Goal: Task Accomplishment & Management: Use online tool/utility

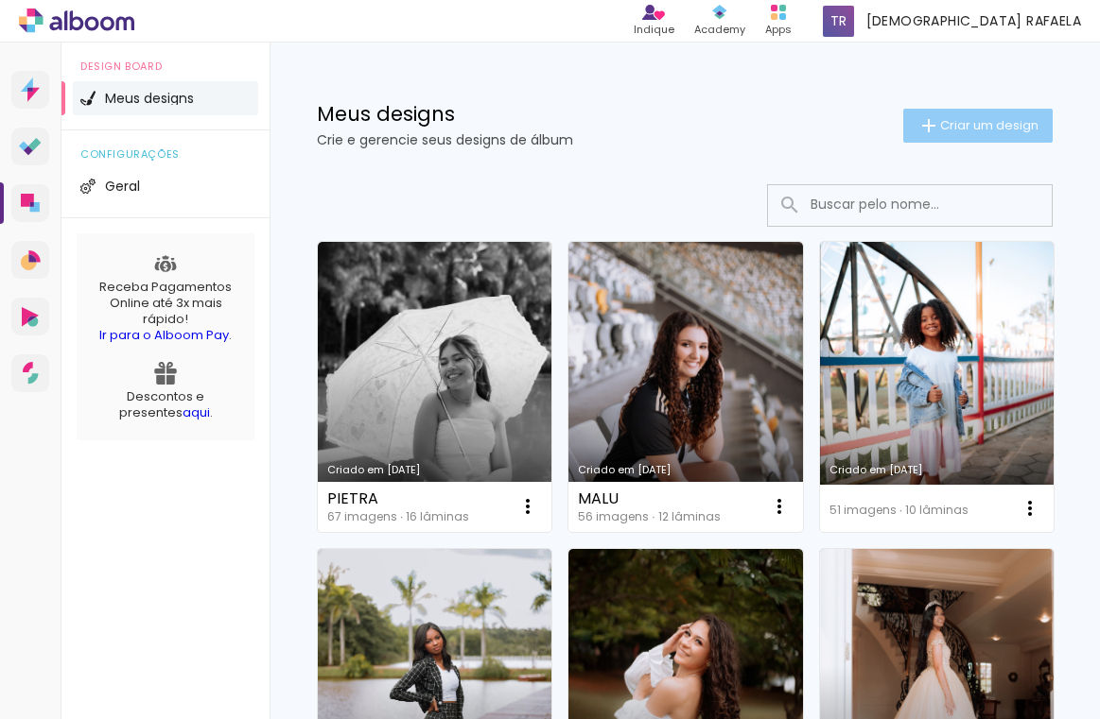
click at [934, 118] on iron-icon at bounding box center [928, 125] width 23 height 23
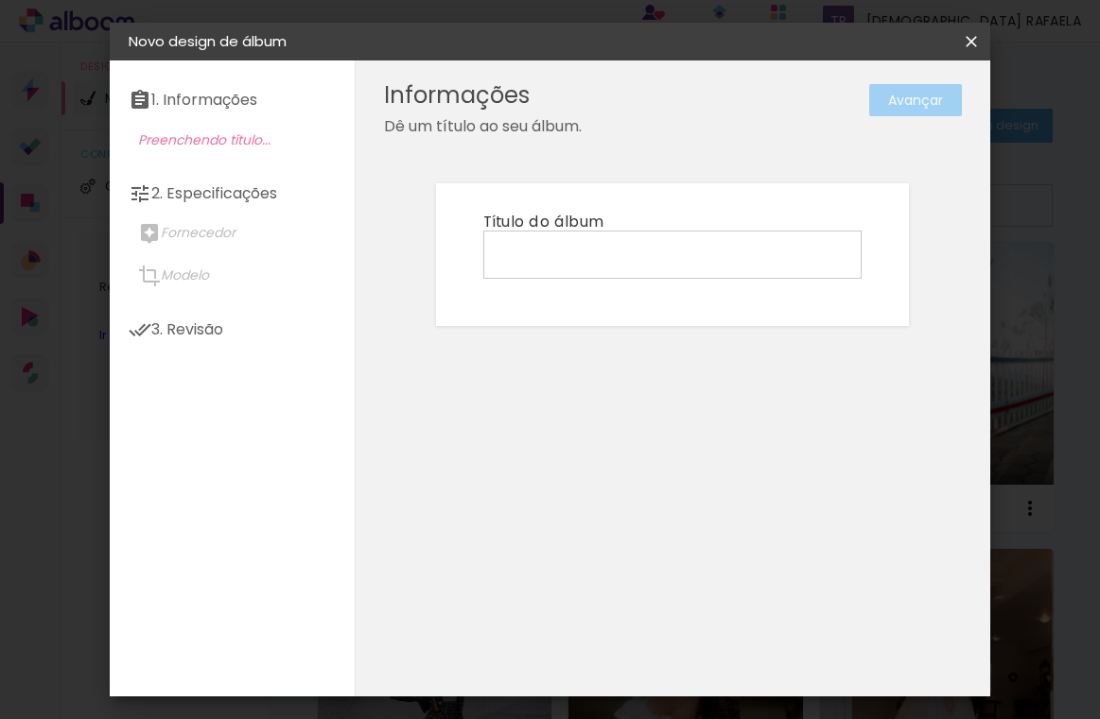
click at [734, 240] on input at bounding box center [672, 253] width 365 height 29
type input "l"
type input "LAVÍNEA"
click at [941, 113] on paper-button "Avançar" at bounding box center [915, 100] width 93 height 32
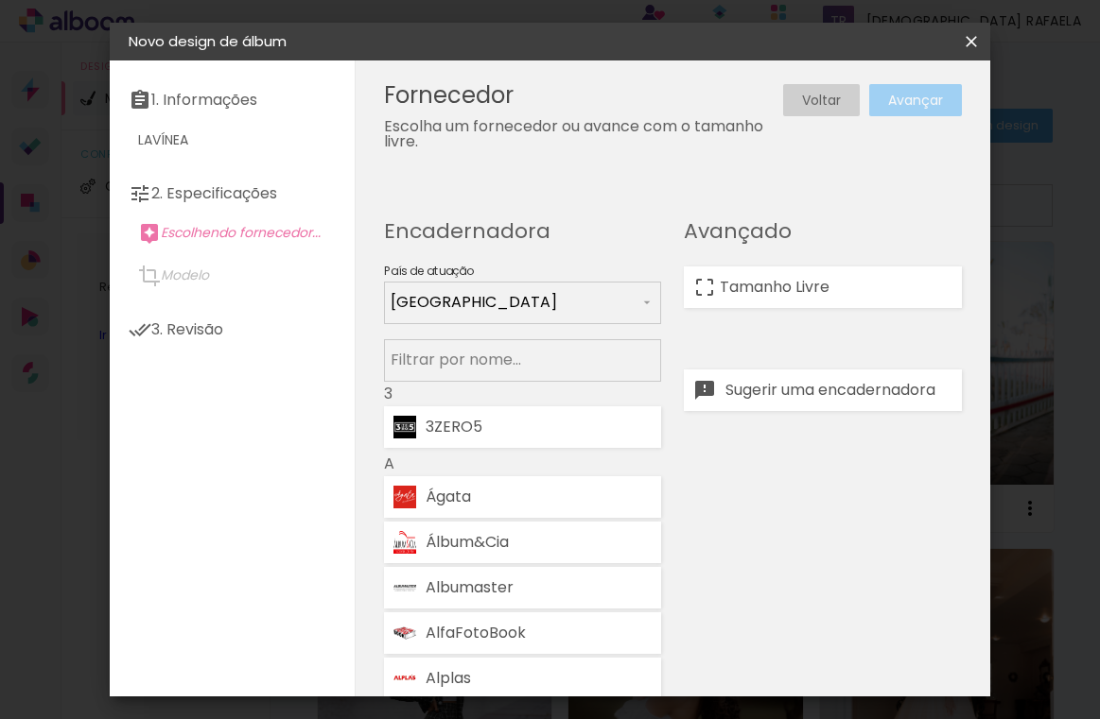
click at [510, 359] on input at bounding box center [522, 360] width 264 height 24
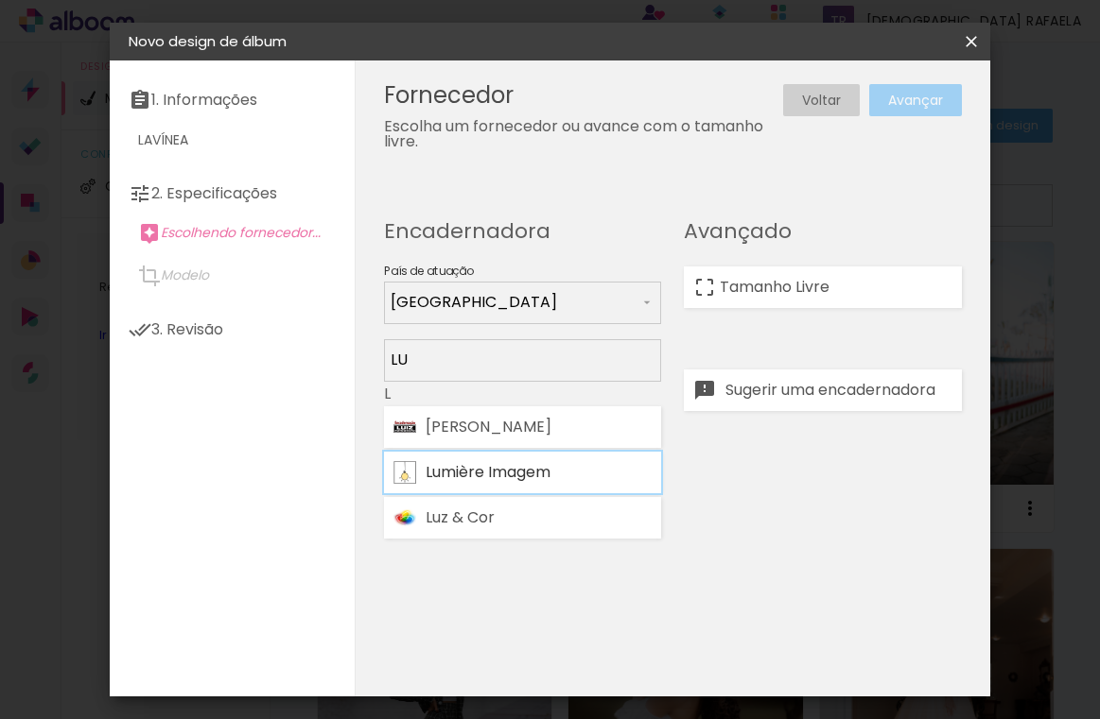
type input "LU"
type paper-input "LU"
click at [483, 472] on div "Lumière Imagem" at bounding box center [538, 472] width 227 height 15
click at [928, 89] on paper-button "Avançar" at bounding box center [915, 100] width 93 height 32
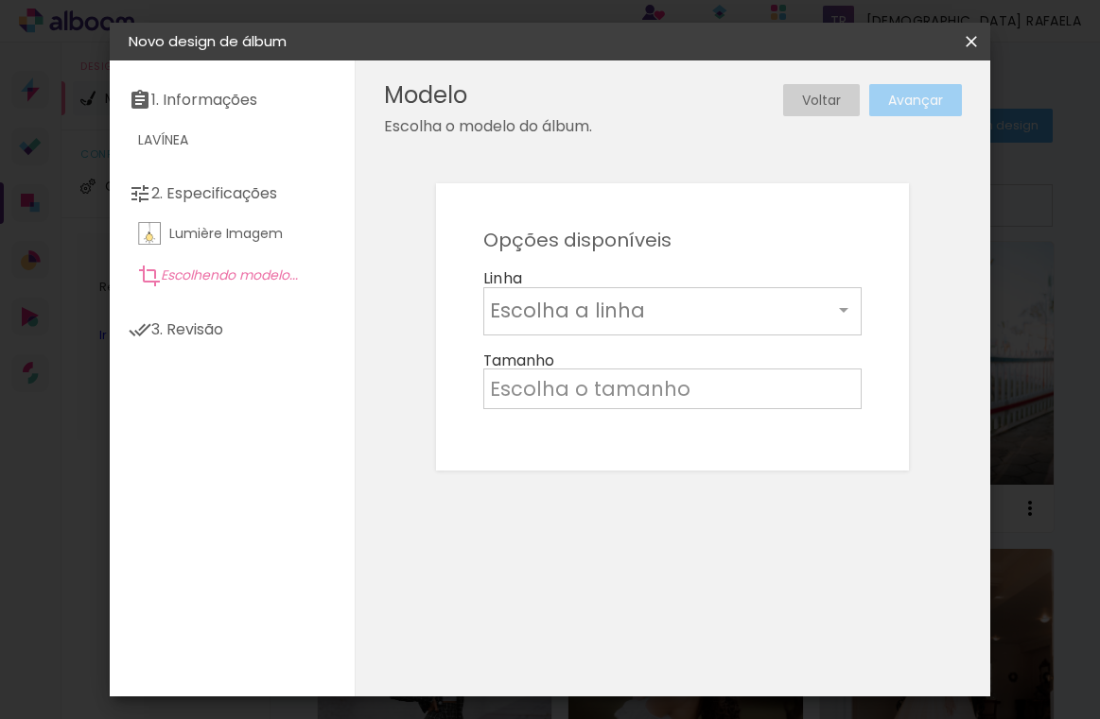
click at [653, 317] on input "text" at bounding box center [661, 310] width 342 height 29
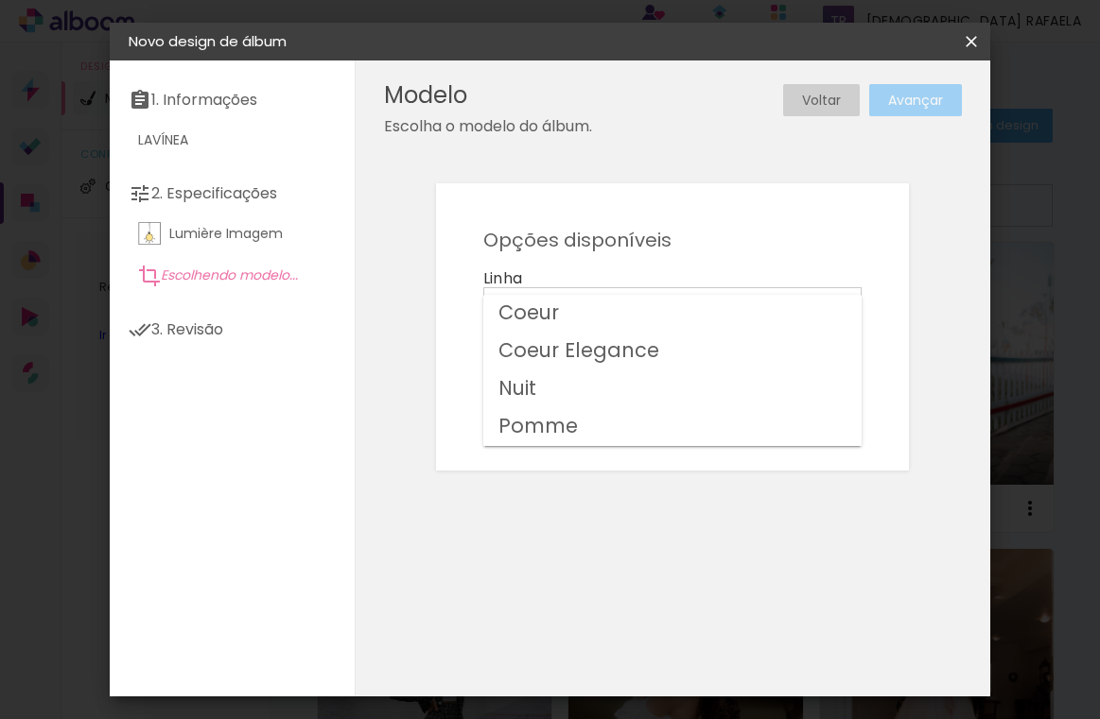
click at [557, 394] on paper-item "Nuit" at bounding box center [672, 390] width 378 height 38
type input "Nuit"
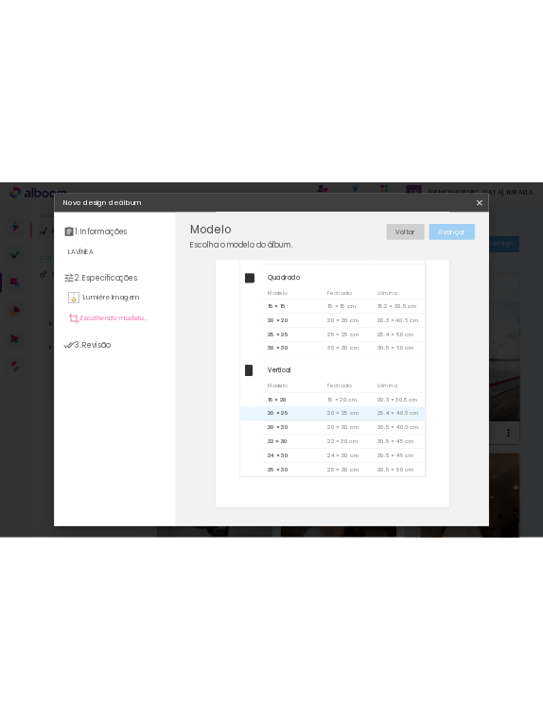
scroll to position [471, 0]
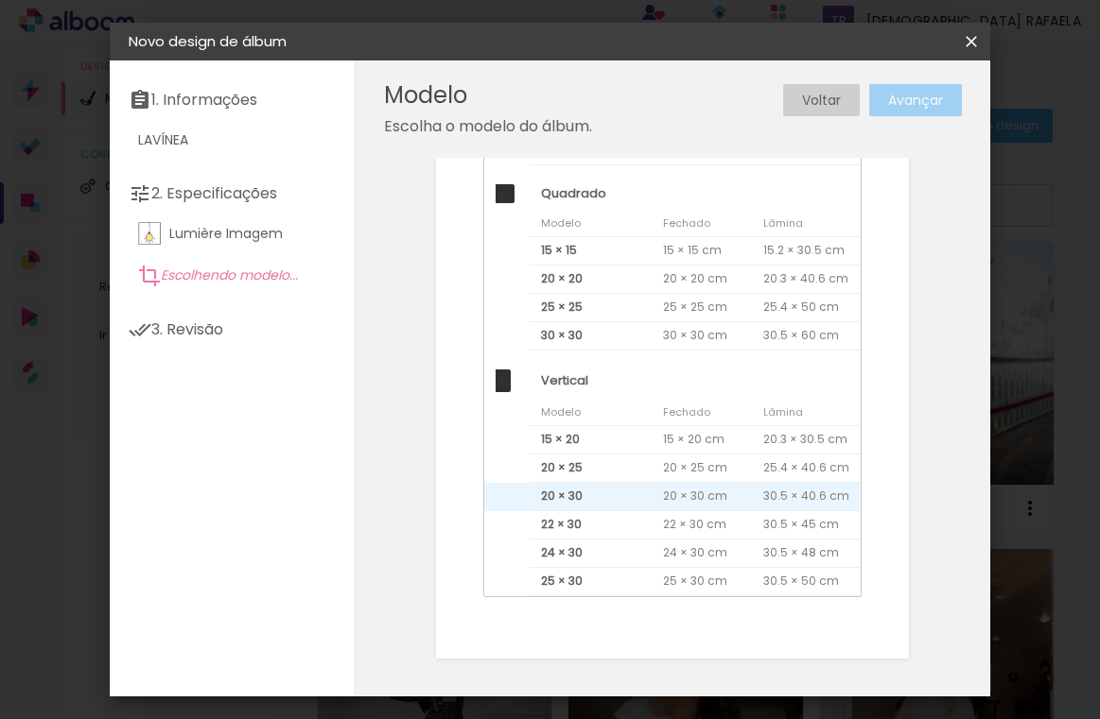
click at [573, 502] on span "20 × 30" at bounding box center [590, 497] width 122 height 28
click at [0, 0] on slot "Avançar" at bounding box center [0, 0] width 0 height 0
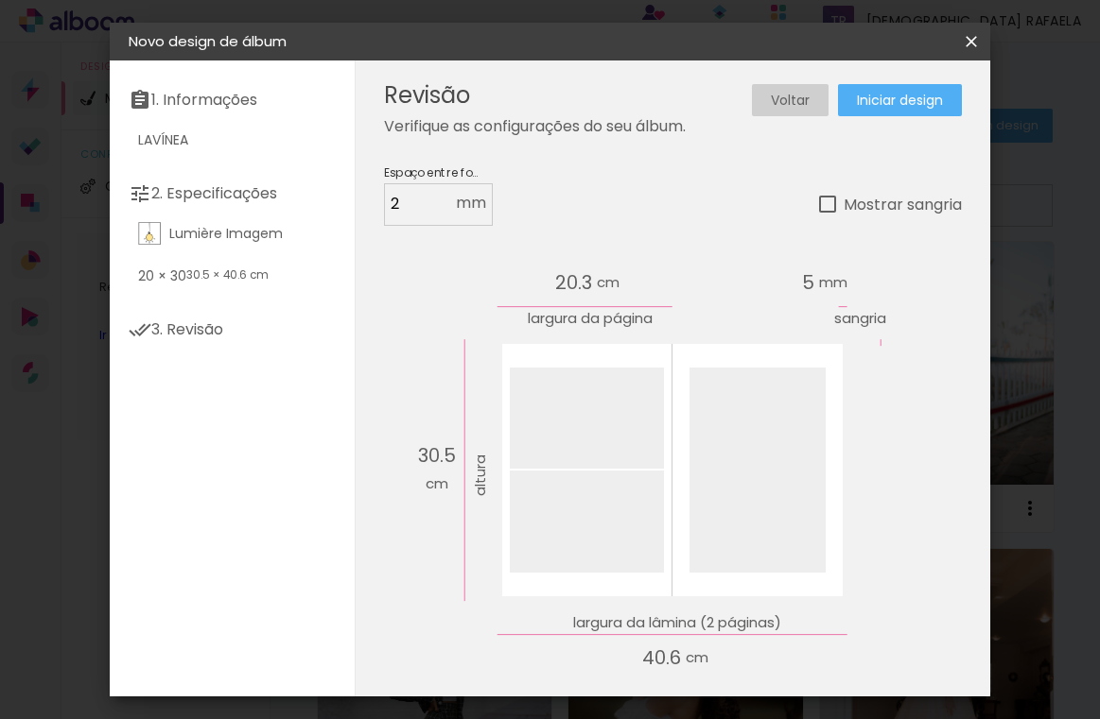
click at [912, 96] on span "Iniciar design" at bounding box center [900, 100] width 86 height 13
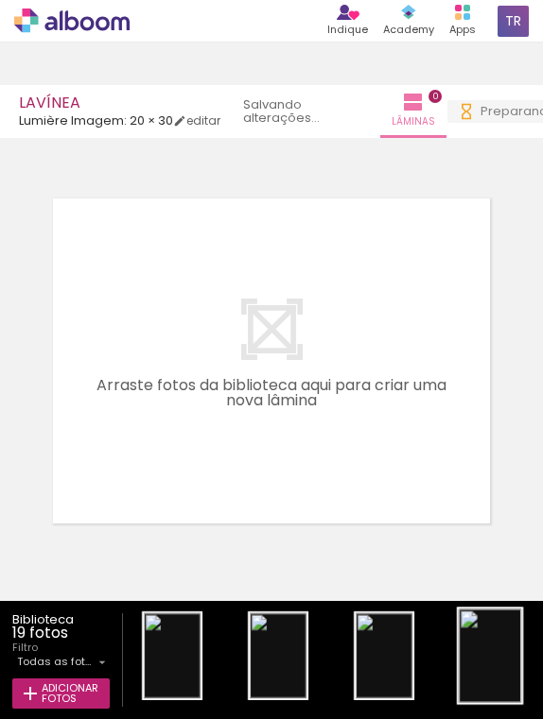
click at [412, 644] on div at bounding box center [383, 656] width 57 height 85
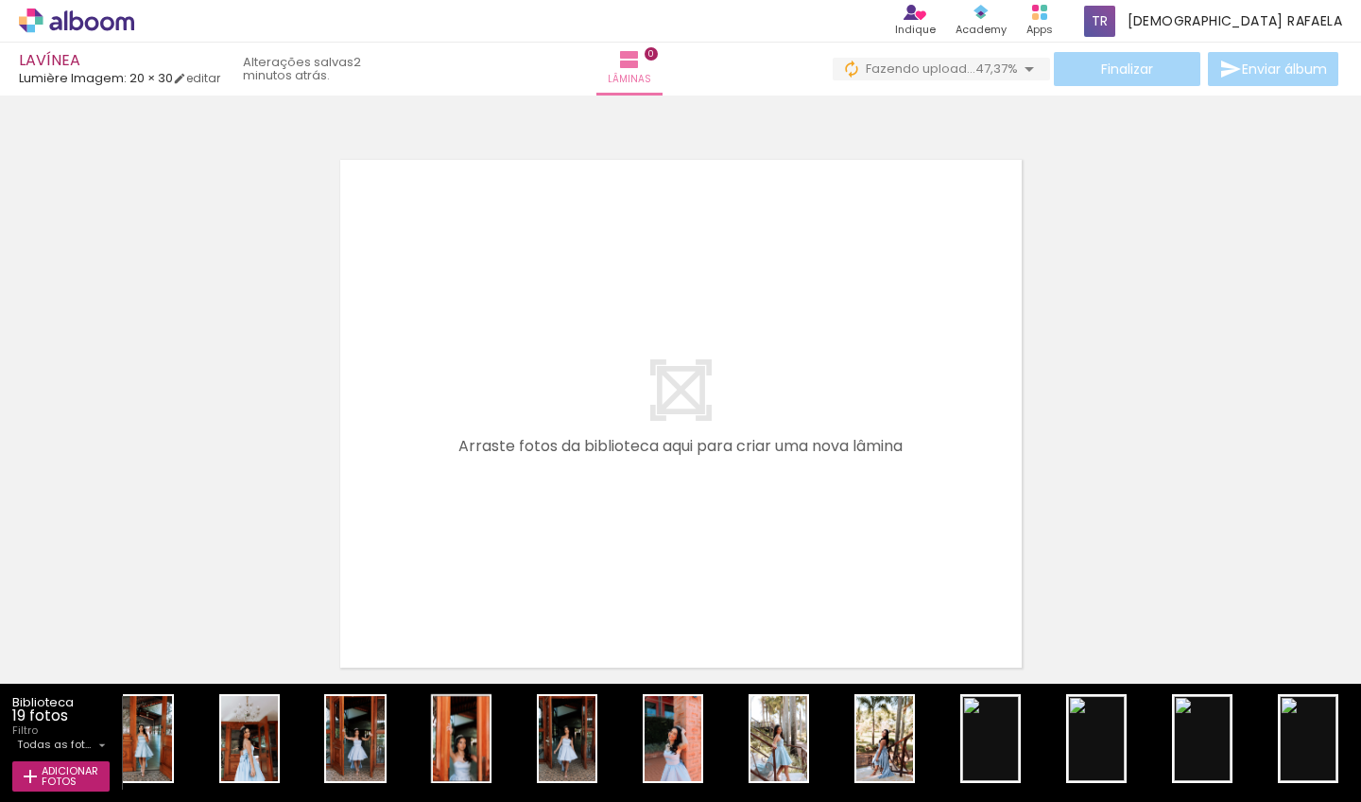
click at [960, 705] on iron-icon at bounding box center [950, 700] width 20 height 20
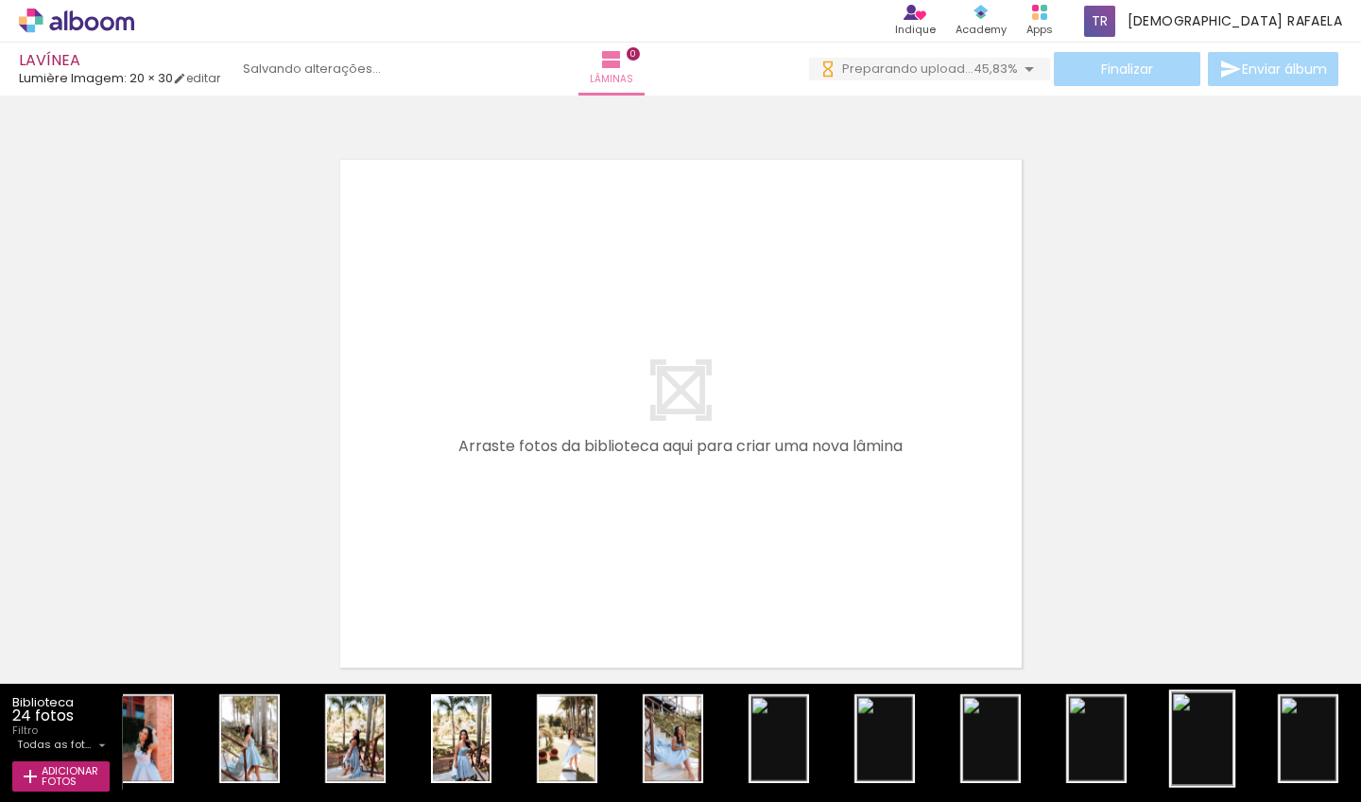
click at [807, 719] on div at bounding box center [779, 738] width 57 height 85
click at [748, 704] on iron-icon at bounding box center [738, 700] width 20 height 20
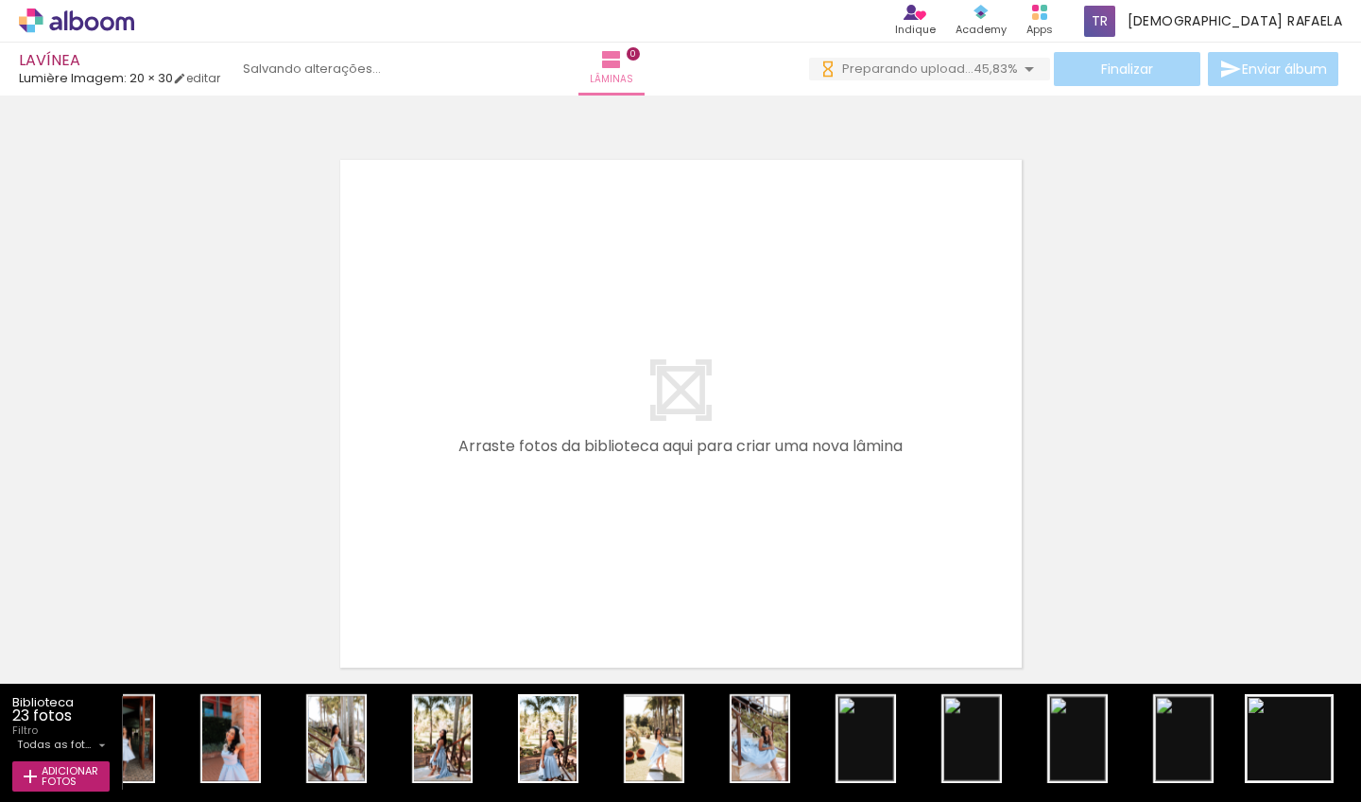
scroll to position [0, 1216]
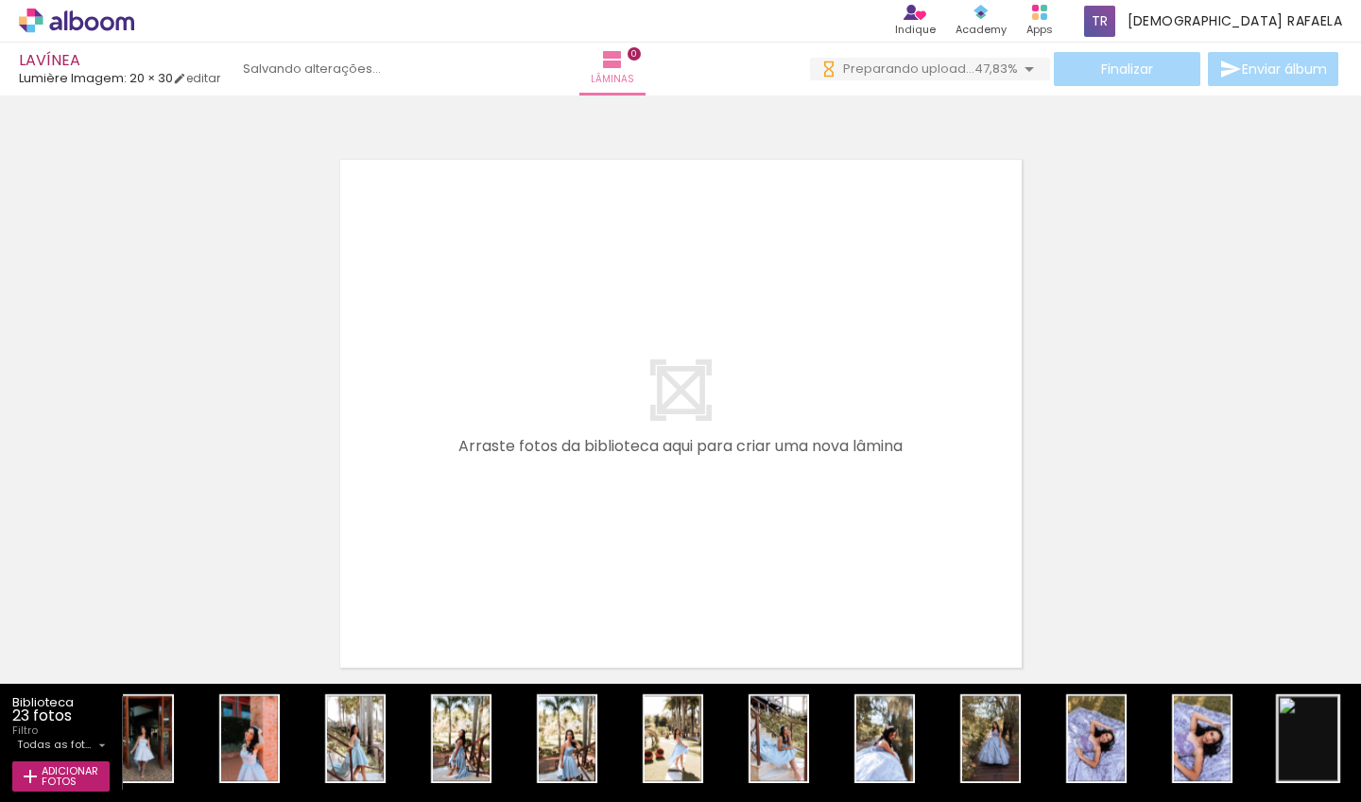
click at [1099, 700] on iron-icon at bounding box center [1267, 700] width 20 height 20
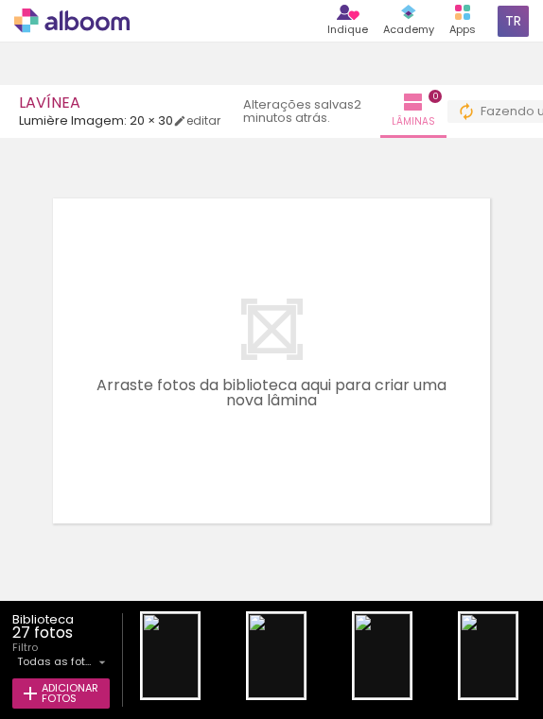
scroll to position [0, 2458]
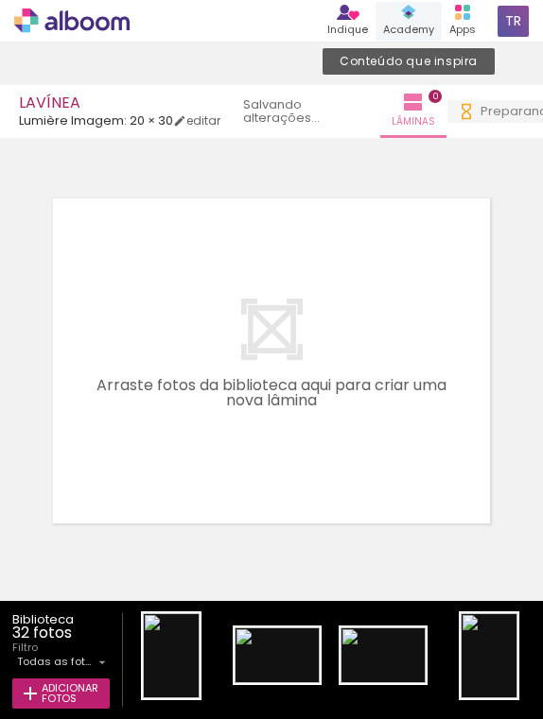
scroll to position [0, 2988]
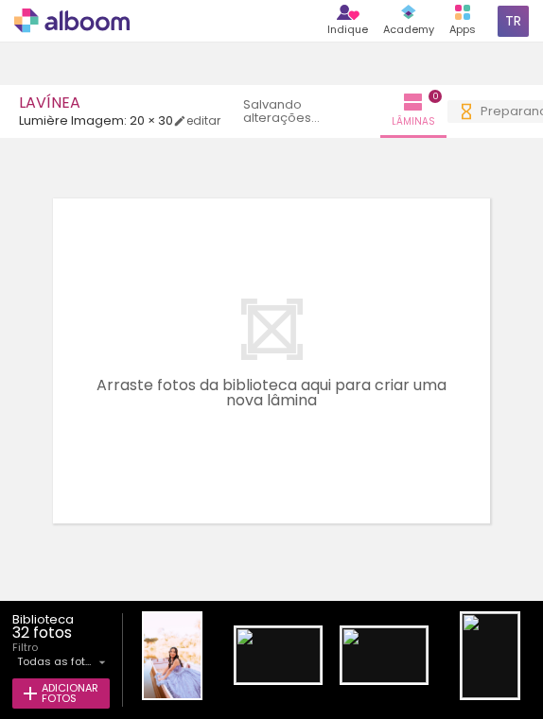
click at [247, 622] on iron-icon at bounding box center [237, 618] width 20 height 20
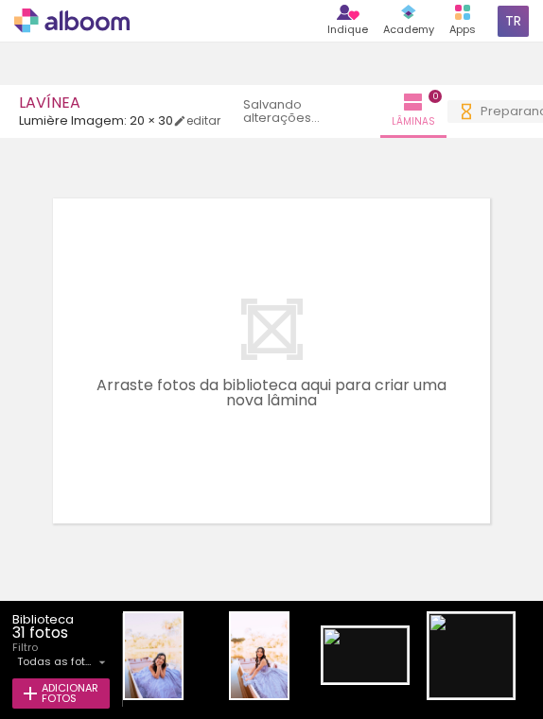
scroll to position [0, 2882]
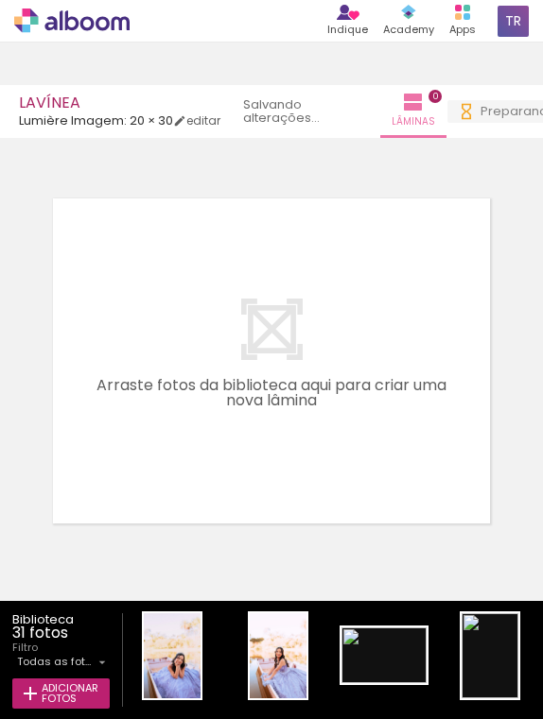
click at [353, 625] on iron-icon at bounding box center [343, 618] width 20 height 20
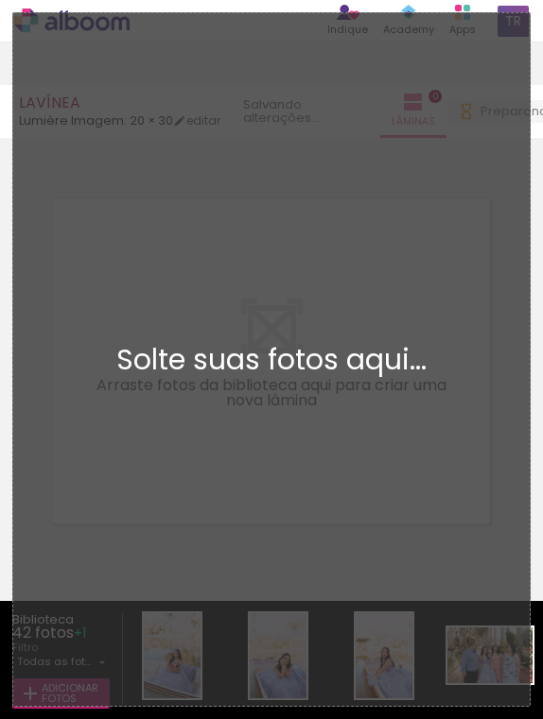
scroll to position [0, 0]
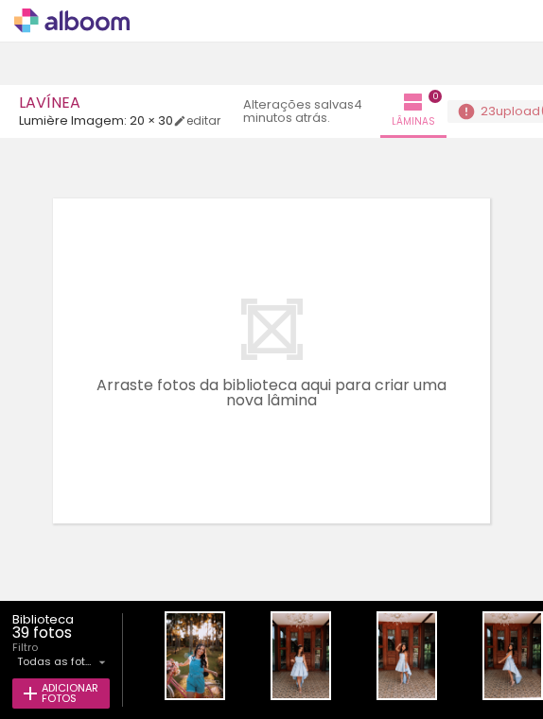
click at [495, 112] on span "23" at bounding box center [487, 111] width 15 height 18
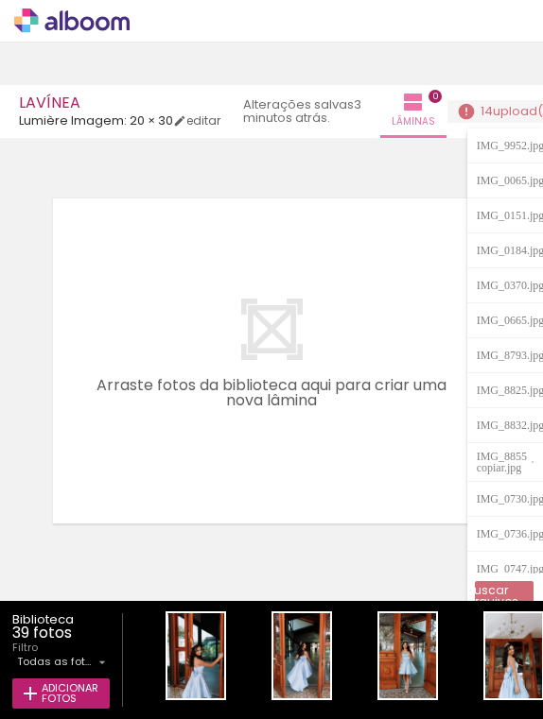
click at [424, 337] on quentale-layouter at bounding box center [271, 361] width 448 height 337
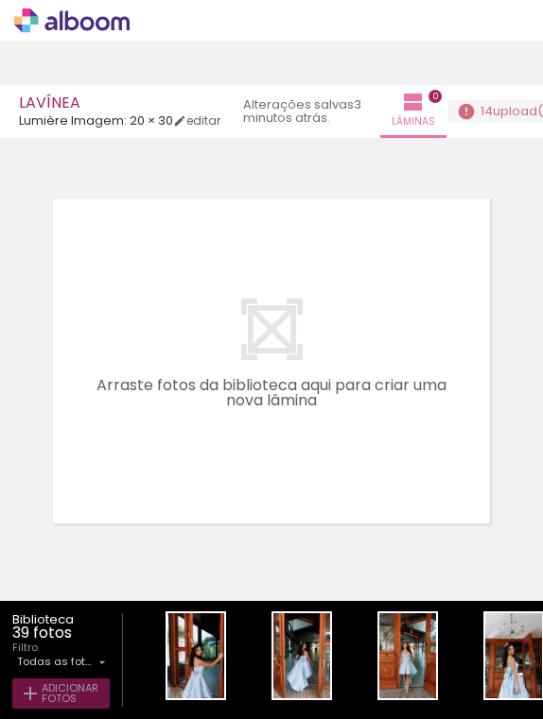
click at [91, 687] on span "Adicionar Fotos" at bounding box center [70, 694] width 57 height 21
click at [0, 0] on input "file" at bounding box center [0, 0] width 0 height 0
